Goal: Navigation & Orientation: Find specific page/section

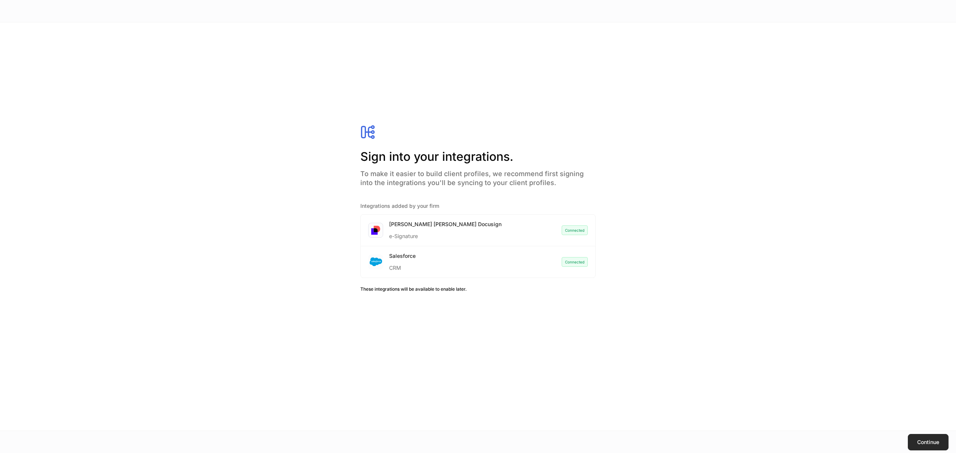
click at [919, 441] on div "Continue" at bounding box center [928, 442] width 22 height 5
